Goal: Task Accomplishment & Management: Complete application form

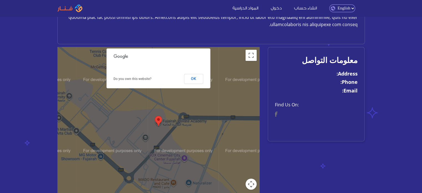
scroll to position [246, 0]
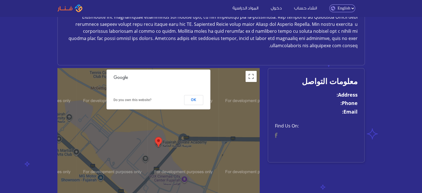
click at [337, 11] on select "English Arabic" at bounding box center [343, 8] width 26 height 8
click at [330, 4] on select "English Arabic" at bounding box center [343, 8] width 26 height 8
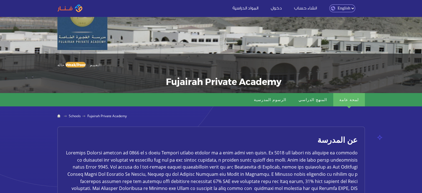
scroll to position [111, 0]
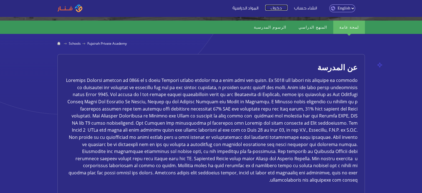
click at [274, 7] on link "دخول" at bounding box center [277, 8] width 22 height 6
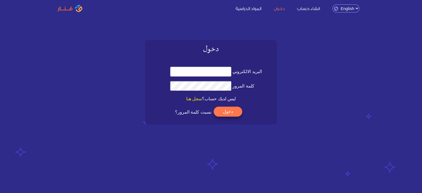
click at [256, 8] on link "المواد الدراسية" at bounding box center [248, 8] width 37 height 6
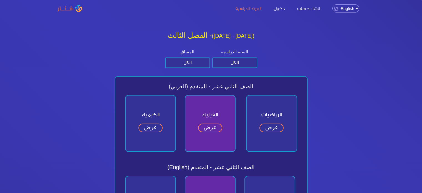
click at [318, 8] on link "انشاء حساب" at bounding box center [309, 8] width 34 height 6
